Goal: Information Seeking & Learning: Learn about a topic

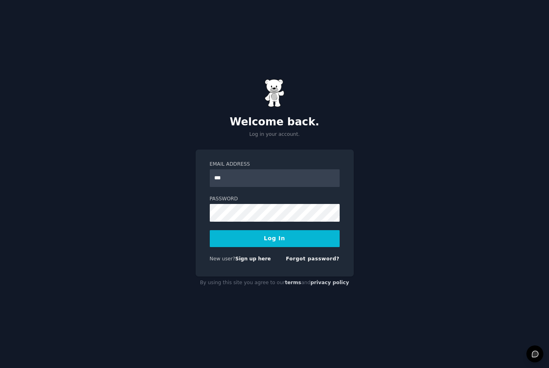
type input "***"
click at [251, 252] on form "Email Address *** Password Log In New user? Sign up here Forgot password?" at bounding box center [275, 213] width 130 height 105
click at [251, 259] on link "Sign up here" at bounding box center [252, 259] width 35 height 6
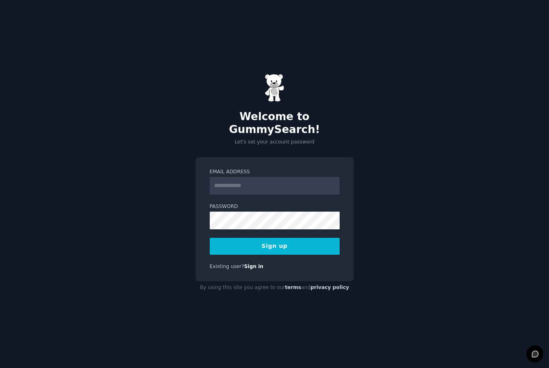
click at [265, 179] on input "Email Address" at bounding box center [275, 186] width 130 height 18
type input "**********"
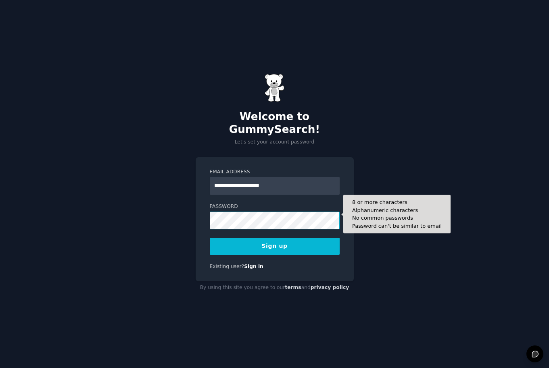
click at [210, 238] on button "Sign up" at bounding box center [275, 246] width 130 height 17
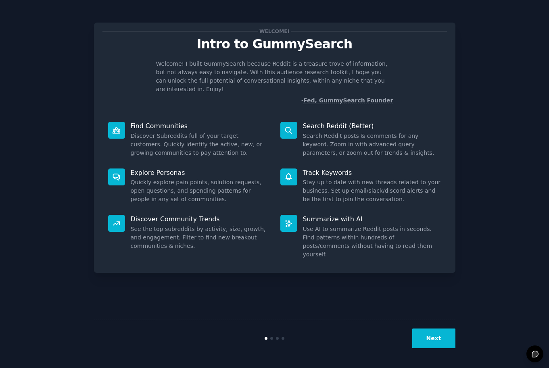
click at [425, 338] on button "Next" at bounding box center [433, 339] width 43 height 20
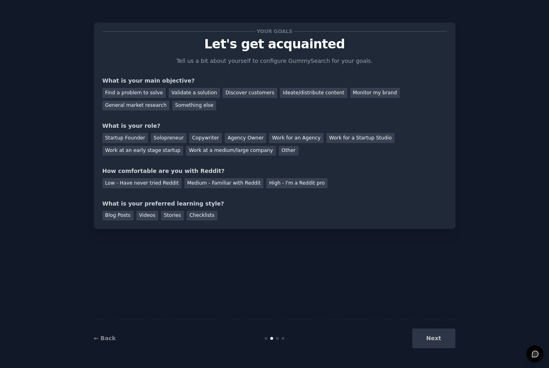
click at [425, 338] on div "Next" at bounding box center [395, 339] width 121 height 20
click at [426, 338] on div "Next" at bounding box center [395, 339] width 121 height 20
click at [374, 95] on div "Monitor my brand" at bounding box center [375, 93] width 50 height 10
click at [130, 141] on div "Startup Founder" at bounding box center [125, 138] width 46 height 10
click at [204, 184] on div "Medium - Familiar with Reddit" at bounding box center [223, 183] width 79 height 10
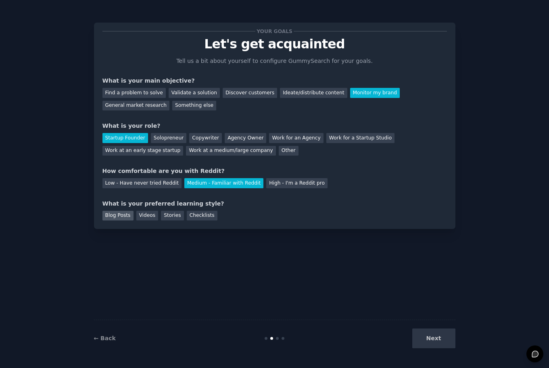
click at [124, 217] on div "Blog Posts" at bounding box center [117, 216] width 31 height 10
click at [141, 217] on div "Videos" at bounding box center [147, 216] width 22 height 10
click at [126, 216] on div "Blog Posts" at bounding box center [117, 216] width 31 height 10
click at [439, 344] on button "Next" at bounding box center [433, 339] width 43 height 20
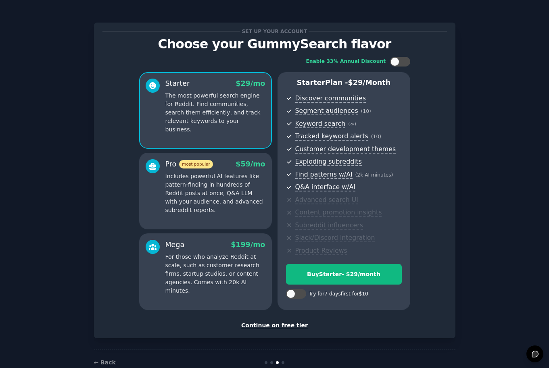
click at [270, 326] on div "Continue on free tier" at bounding box center [274, 325] width 344 height 8
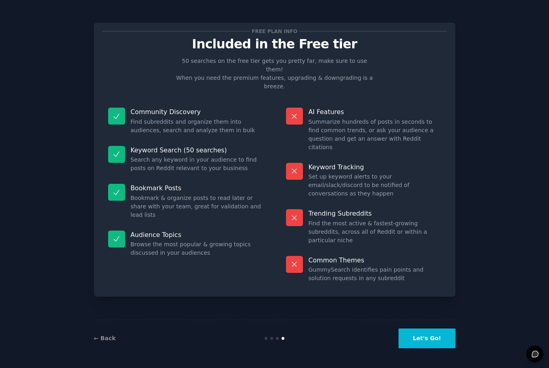
click at [432, 350] on div "← Back Let's Go!" at bounding box center [274, 338] width 361 height 37
click at [432, 342] on button "Let's Go!" at bounding box center [427, 339] width 56 height 20
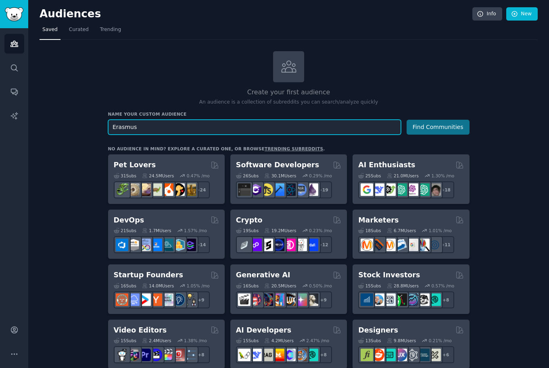
type input "Erasmus"
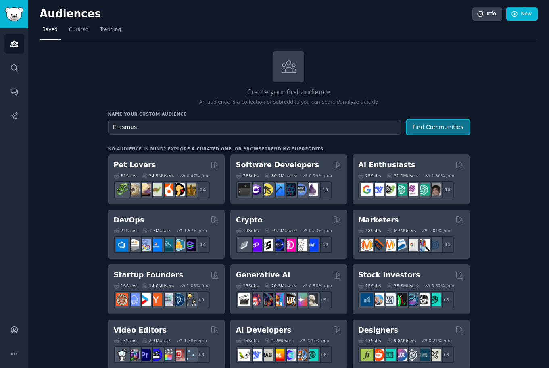
click at [435, 127] on button "Find Communities" at bounding box center [438, 127] width 63 height 15
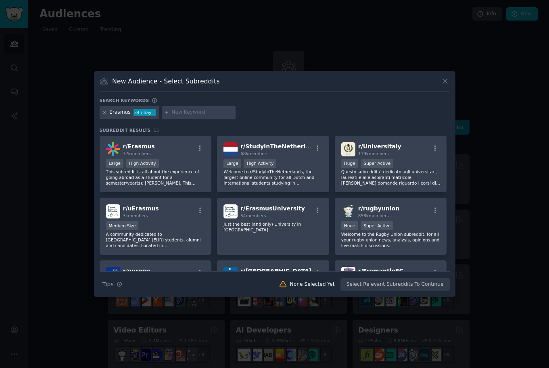
click at [443, 82] on icon at bounding box center [445, 81] width 8 height 8
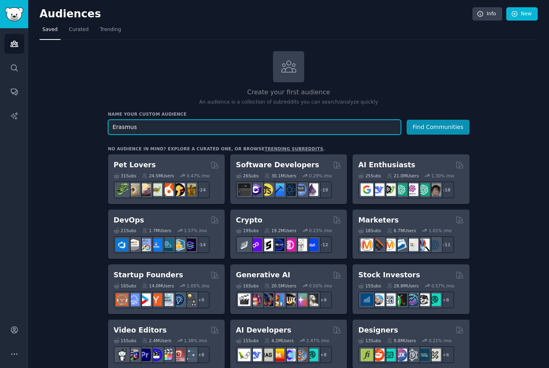
drag, startPoint x: 161, startPoint y: 124, endPoint x: 106, endPoint y: 121, distance: 54.1
click at [108, 121] on input "Erasmus" at bounding box center [254, 127] width 293 height 15
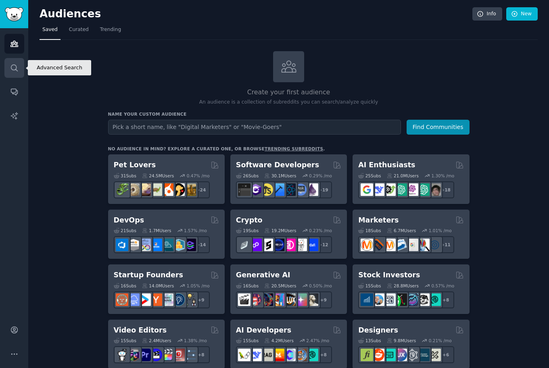
click at [11, 69] on icon "Sidebar" at bounding box center [14, 68] width 8 height 8
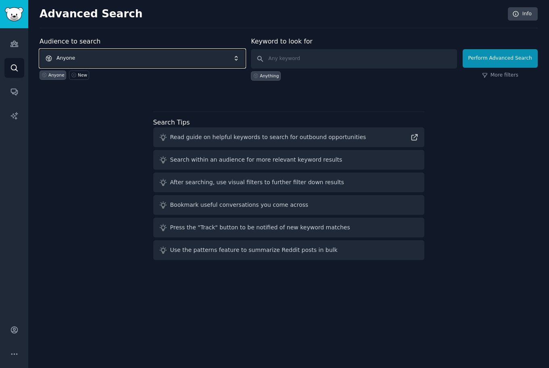
click at [81, 59] on span "Anyone" at bounding box center [143, 58] width 206 height 19
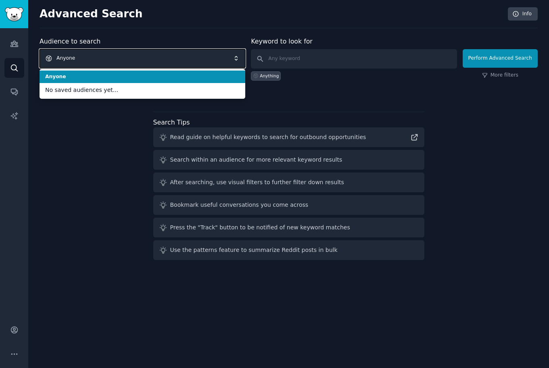
click at [81, 59] on span "Anyone" at bounding box center [143, 58] width 206 height 19
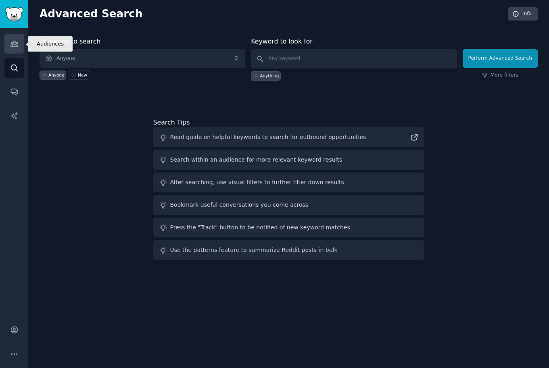
click at [17, 43] on icon "Sidebar" at bounding box center [13, 44] width 7 height 6
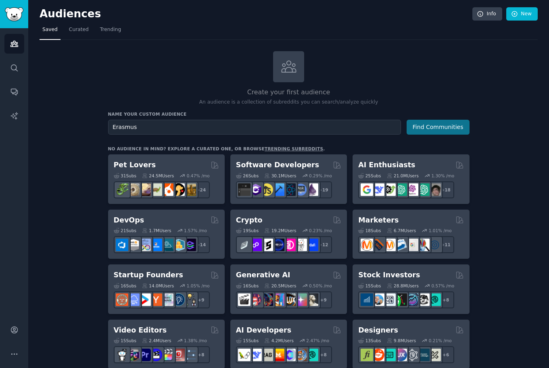
type input "Erasmus"
click at [430, 127] on button "Find Communities" at bounding box center [438, 127] width 63 height 15
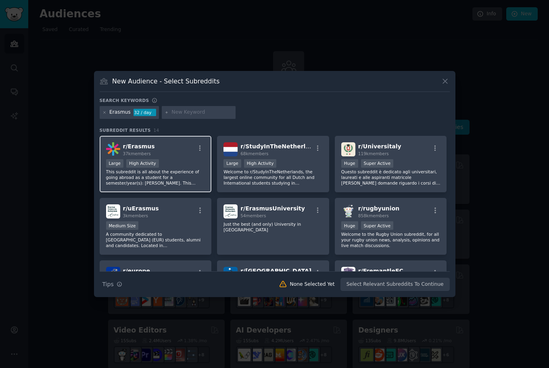
click at [163, 162] on div "Large High Activity" at bounding box center [155, 164] width 99 height 10
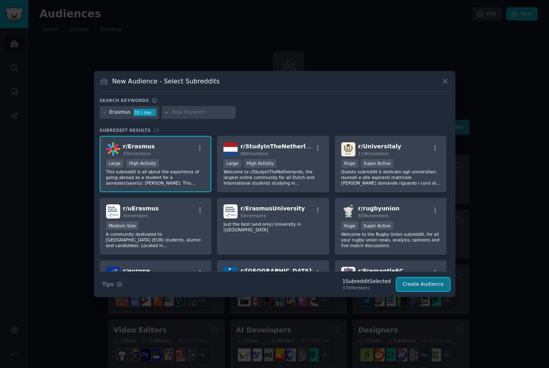
click at [421, 284] on button "Create Audience" at bounding box center [423, 285] width 53 height 14
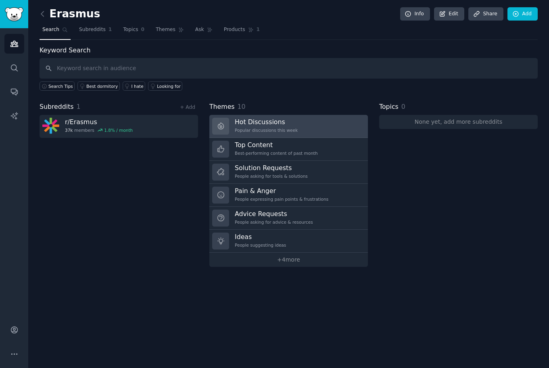
click at [311, 132] on link "Hot Discussions Popular discussions this week" at bounding box center [288, 126] width 159 height 23
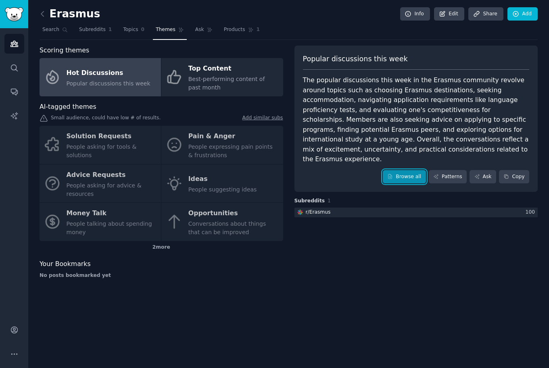
click at [400, 170] on link "Browse all" at bounding box center [404, 177] width 43 height 14
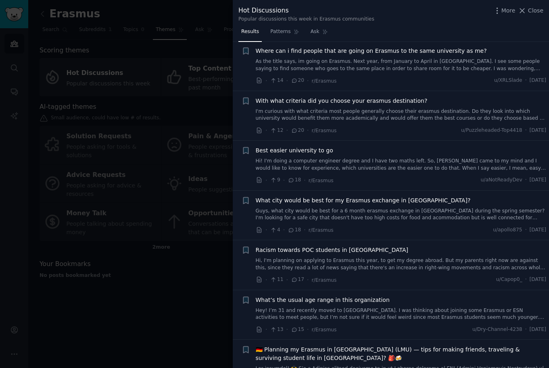
scroll to position [113, 0]
click at [531, 9] on span "Close" at bounding box center [535, 10] width 15 height 8
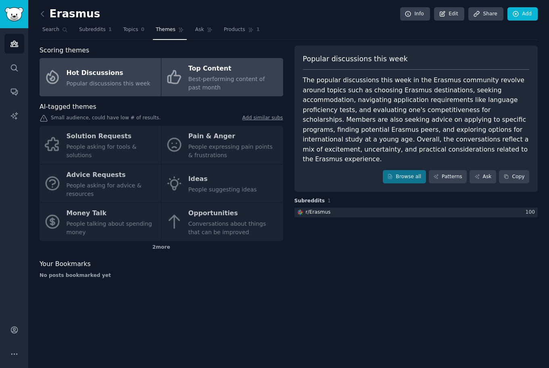
click at [240, 72] on div "Top Content" at bounding box center [233, 69] width 90 height 13
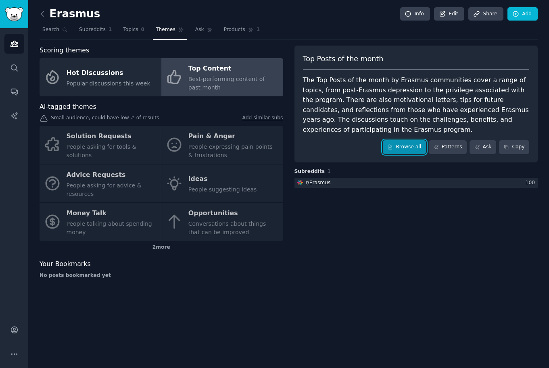
click at [409, 152] on link "Browse all" at bounding box center [404, 147] width 43 height 14
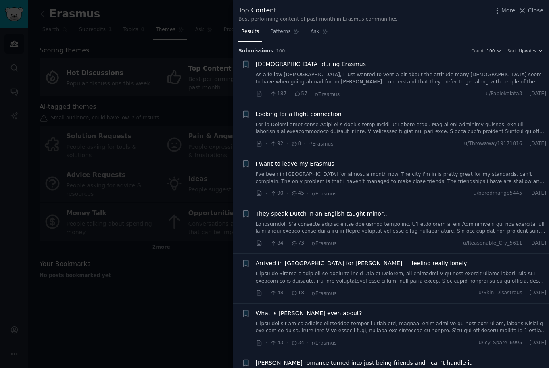
click at [256, 63] on span "Spaniards during Erasmus" at bounding box center [311, 64] width 111 height 8
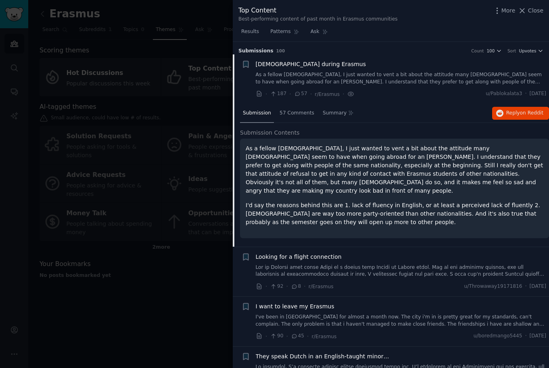
scroll to position [13, 0]
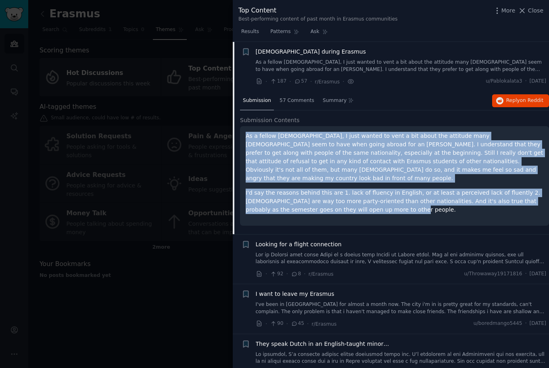
drag, startPoint x: 246, startPoint y: 134, endPoint x: 367, endPoint y: 206, distance: 140.9
click at [367, 206] on div "As a fellow Spaniard, I just wanted to vent a bit about the attitude many Spani…" at bounding box center [394, 176] width 309 height 100
copy div "As a fellow Spaniard, I just wanted to vent a bit about the attitude many Spani…"
click at [375, 205] on p "I'd say the reasons behind this are 1. lack of fluency in English, or at least …" at bounding box center [395, 201] width 298 height 25
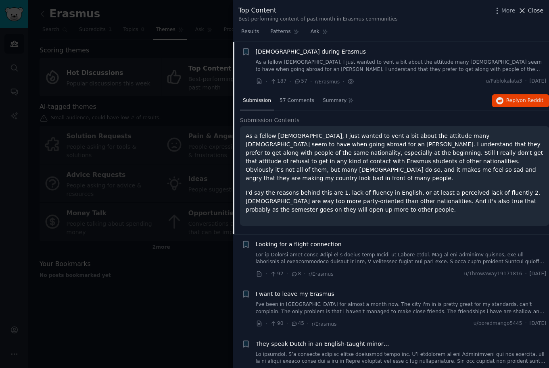
click at [528, 10] on button "Close" at bounding box center [530, 10] width 25 height 8
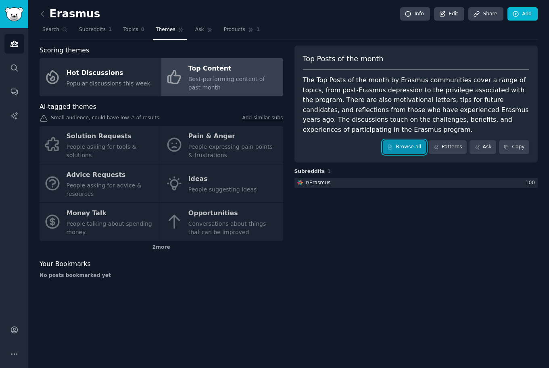
click at [404, 148] on link "Browse all" at bounding box center [404, 147] width 43 height 14
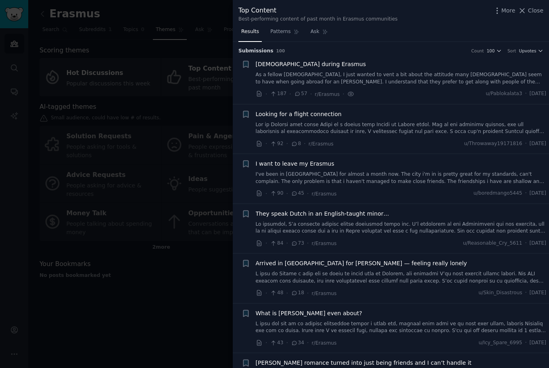
click at [284, 95] on span "187" at bounding box center [278, 93] width 17 height 7
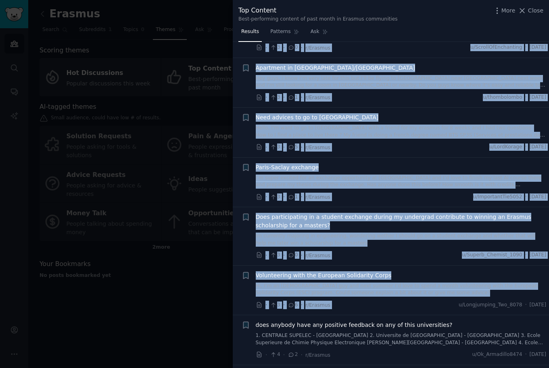
scroll to position [4669, 0]
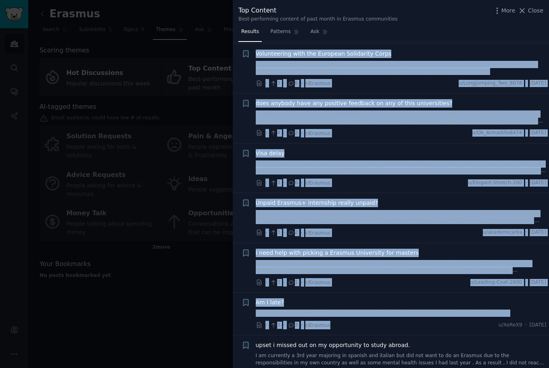
drag, startPoint x: 255, startPoint y: 61, endPoint x: 391, endPoint y: 310, distance: 283.6
copy ul "Spaniards during Erasmus As a fellow Spaniard, I just wanted to vent a bit abou…"
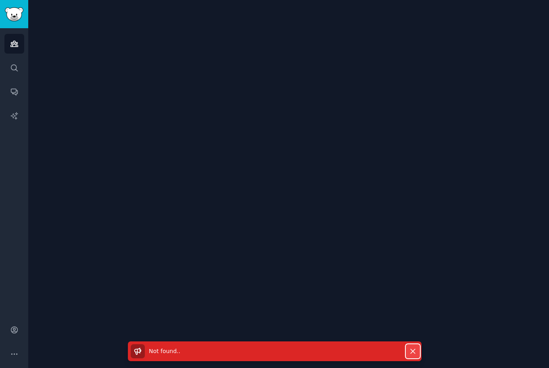
click at [415, 350] on icon "button" at bounding box center [413, 351] width 8 height 8
click at [167, 353] on span "Not found. ." at bounding box center [164, 351] width 31 height 6
click at [343, 350] on div "Not found. ." at bounding box center [267, 351] width 273 height 14
